Goal: Information Seeking & Learning: Learn about a topic

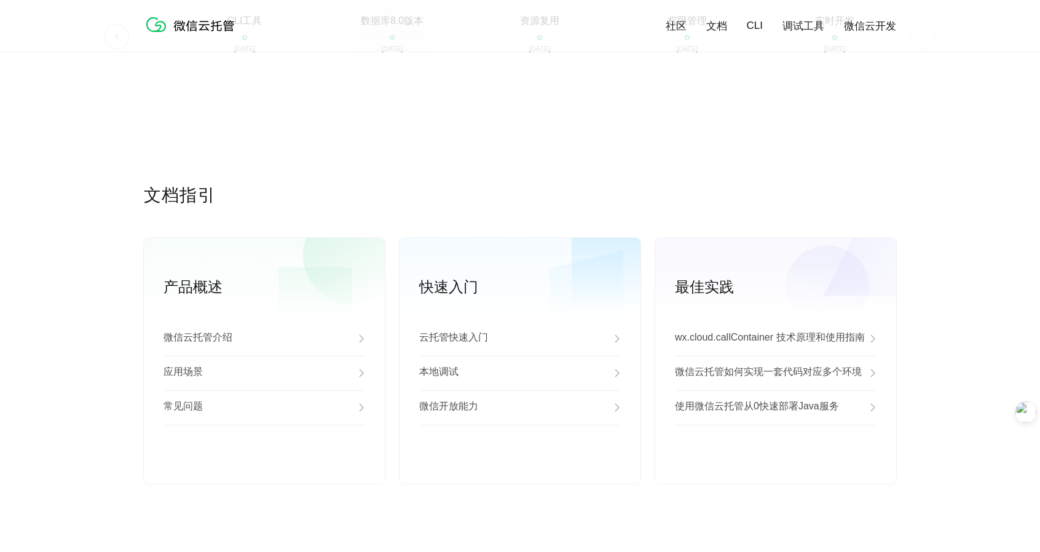
scroll to position [2997, 0]
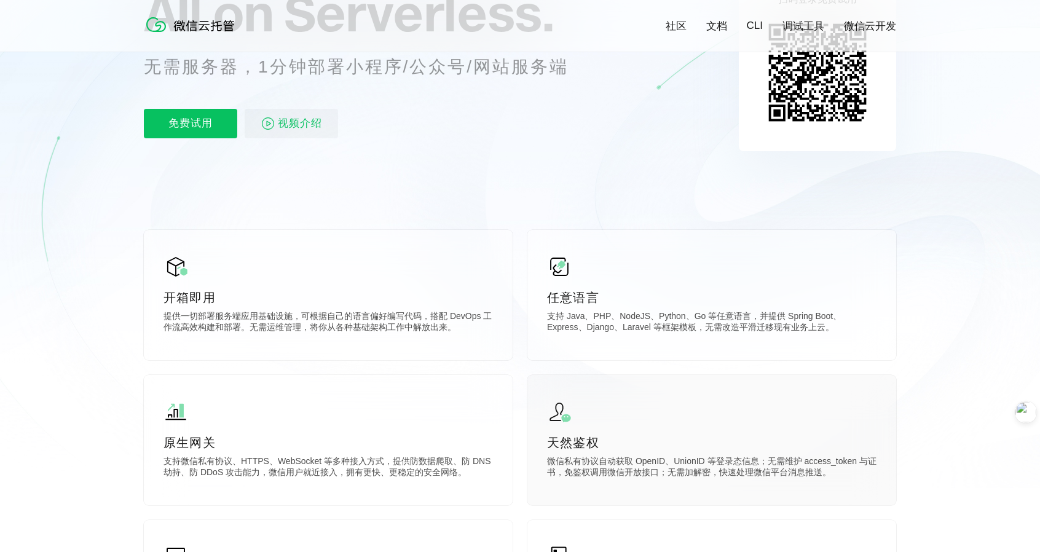
scroll to position [184, 0]
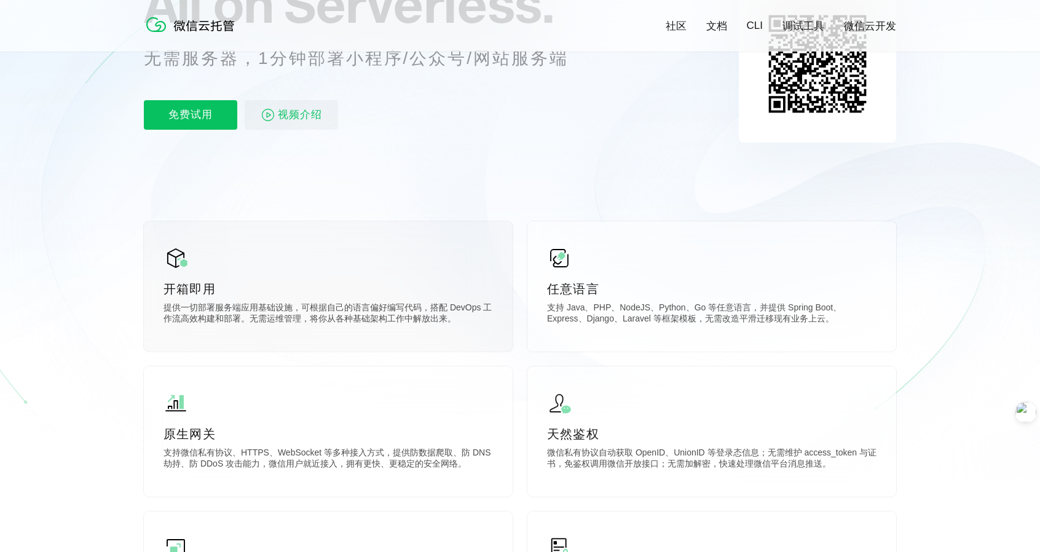
click at [210, 315] on p "提供一切部署服务端应用基础设施，可根据自己的语言偏好编写代码，搭配 DevOps 工作流高效构建和部署。无需运维管理，将你从各种基础架构工作中解放出来。" at bounding box center [327, 314] width 329 height 25
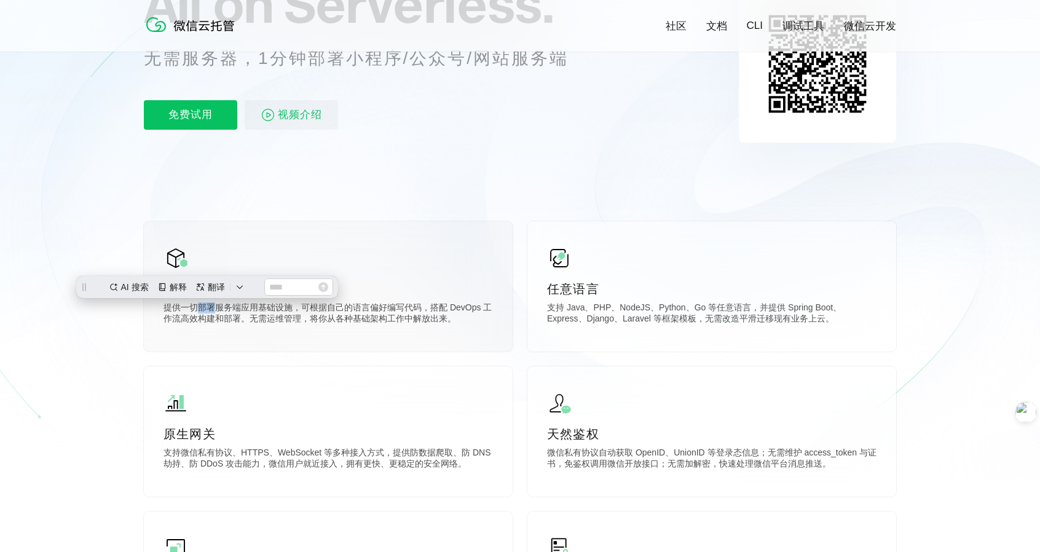
scroll to position [0, 0]
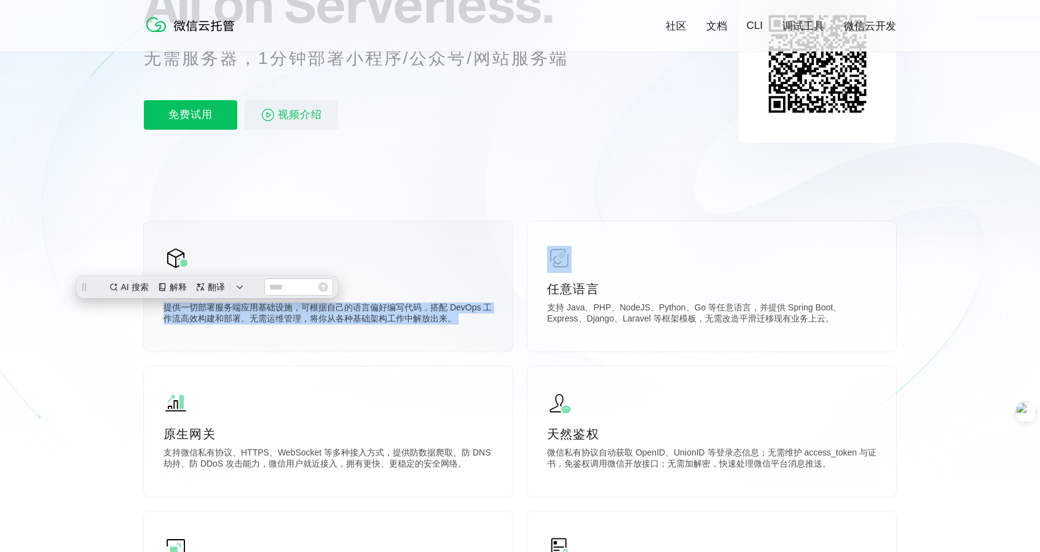
click at [210, 315] on p "提供一切部署服务端应用基础设施，可根据自己的语言偏好编写代码，搭配 DevOps 工作流高效构建和部署。无需运维管理，将你从各种基础架构工作中解放出来。" at bounding box center [327, 314] width 329 height 25
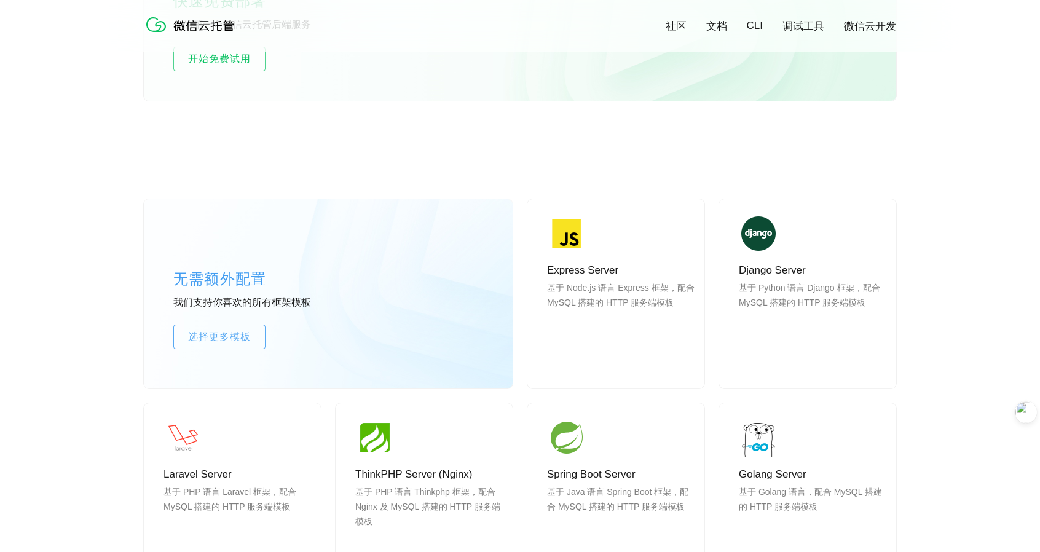
scroll to position [860, 0]
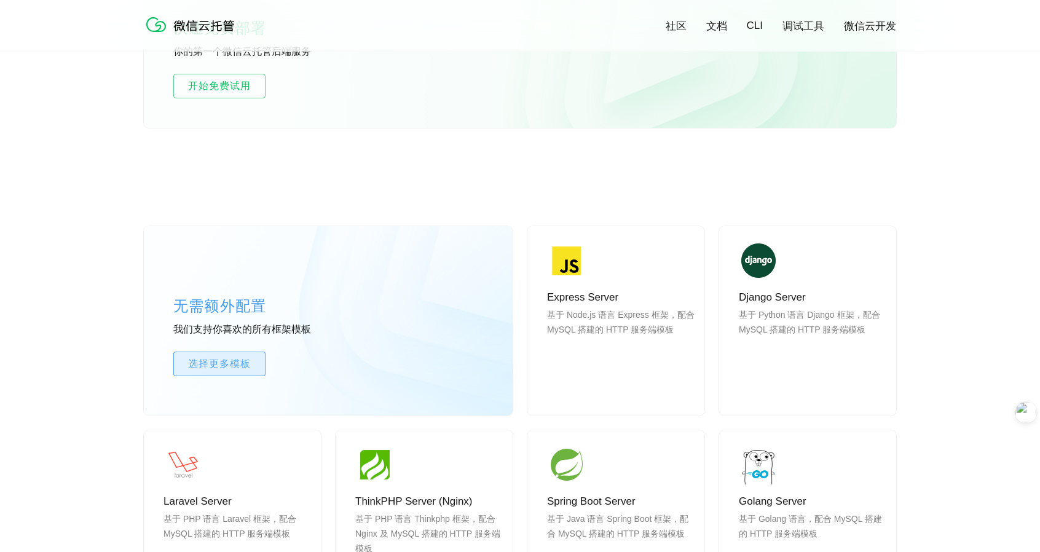
click at [211, 369] on span "选择更多模板" at bounding box center [219, 363] width 91 height 15
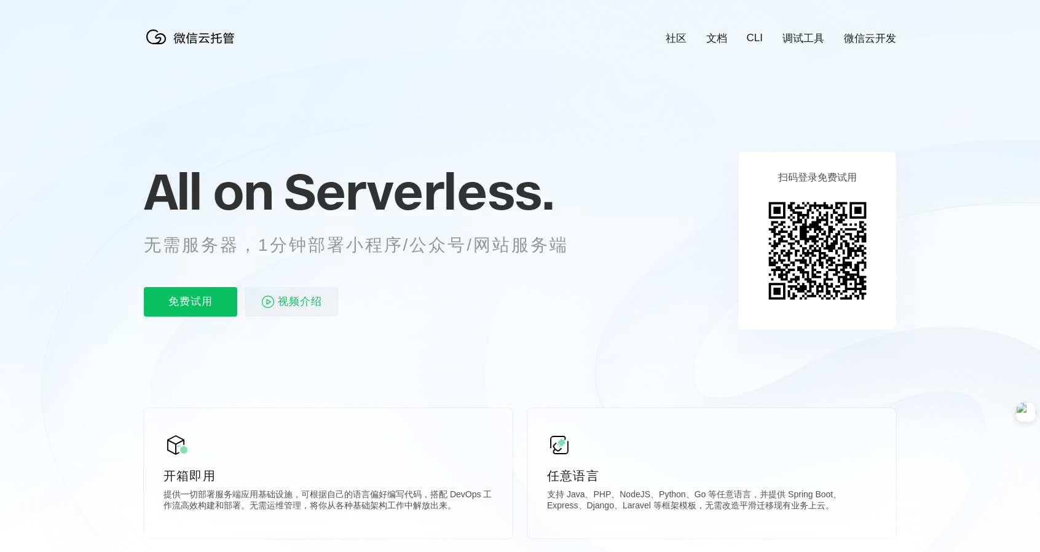
scroll to position [0, 2185]
click at [202, 313] on p "免费试用" at bounding box center [190, 301] width 93 height 29
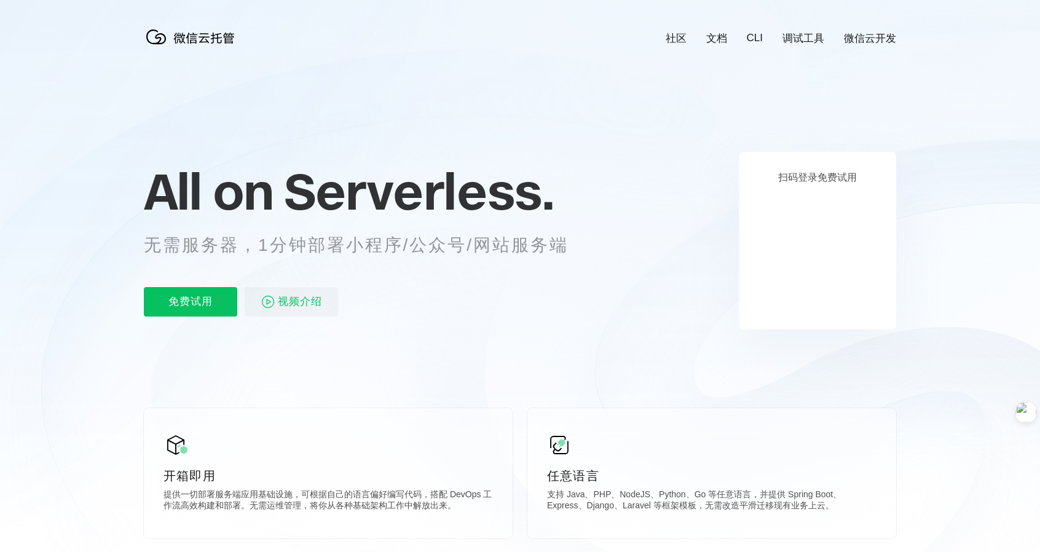
scroll to position [0, 2185]
